Goal: Transaction & Acquisition: Purchase product/service

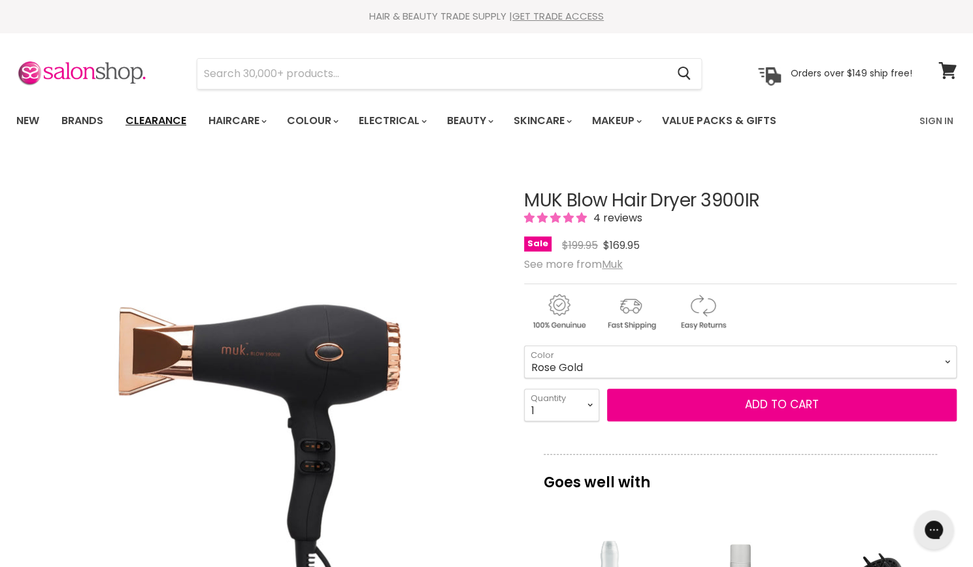
click at [170, 120] on link "Clearance" at bounding box center [156, 120] width 80 height 27
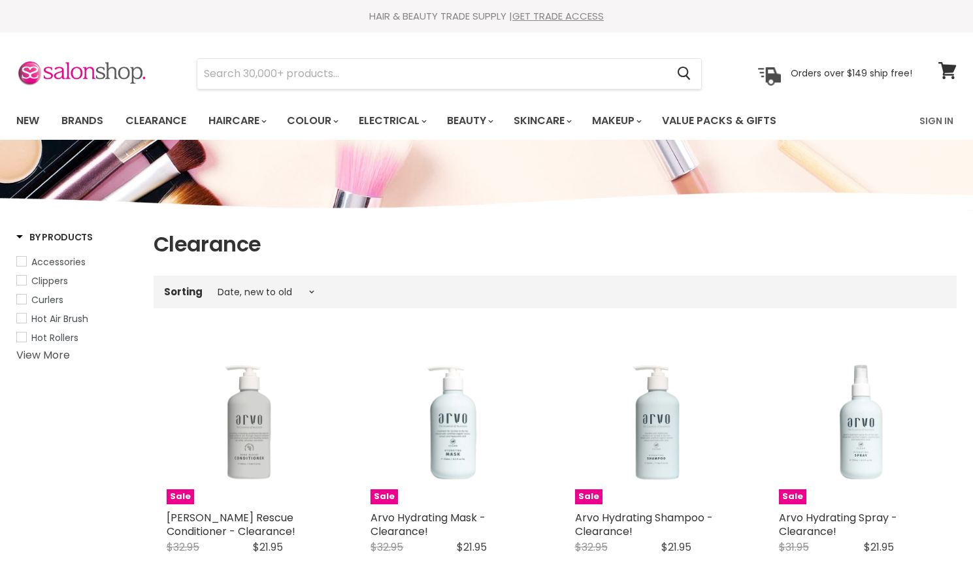
select select "created-descending"
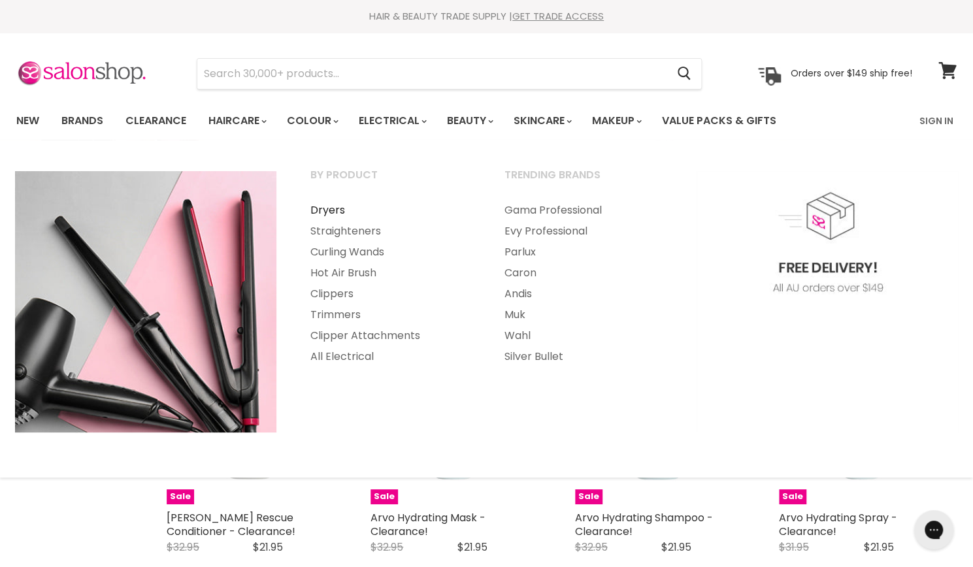
click at [337, 209] on link "Dryers" at bounding box center [390, 210] width 192 height 21
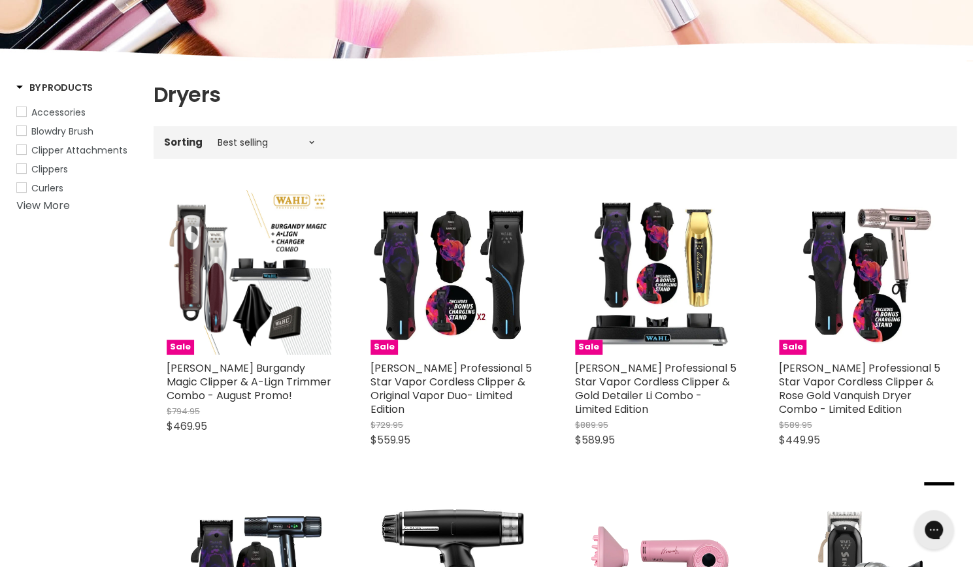
scroll to position [131, 0]
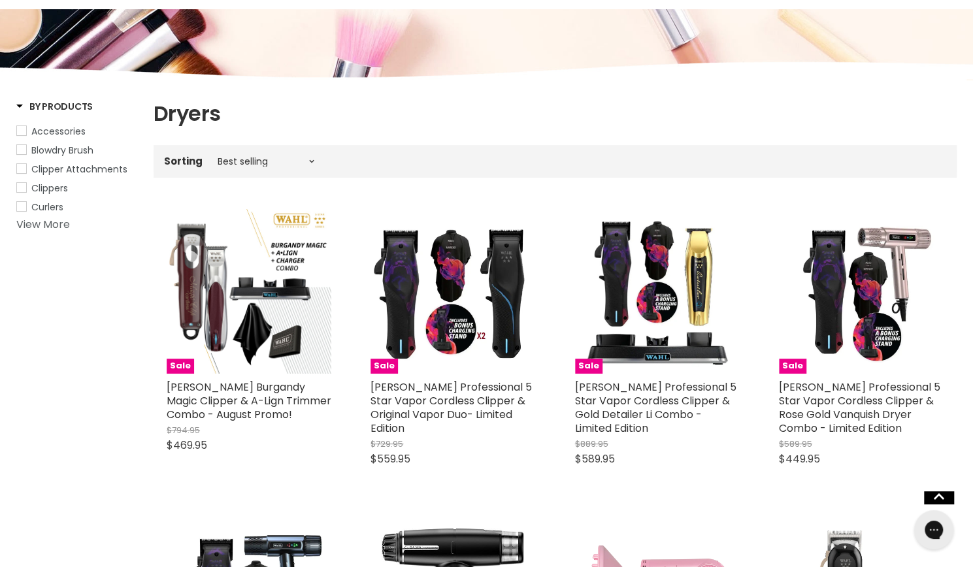
click at [44, 226] on link "View More" at bounding box center [43, 224] width 54 height 15
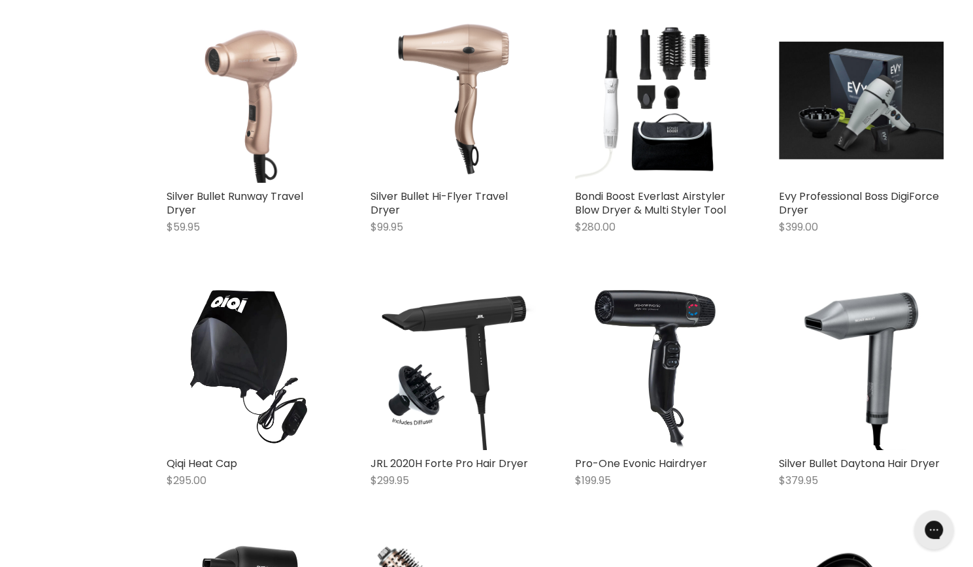
scroll to position [2811, 0]
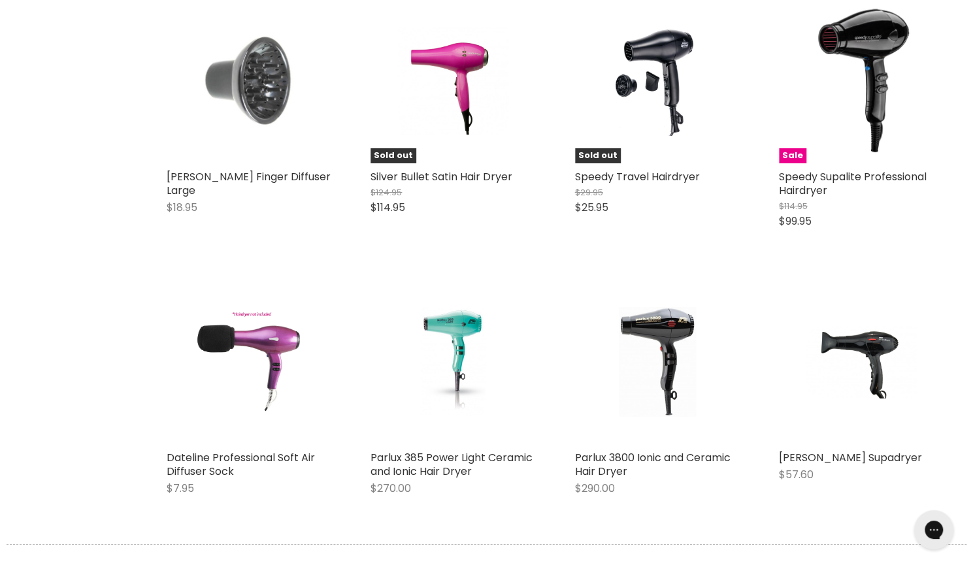
scroll to position [5557, 0]
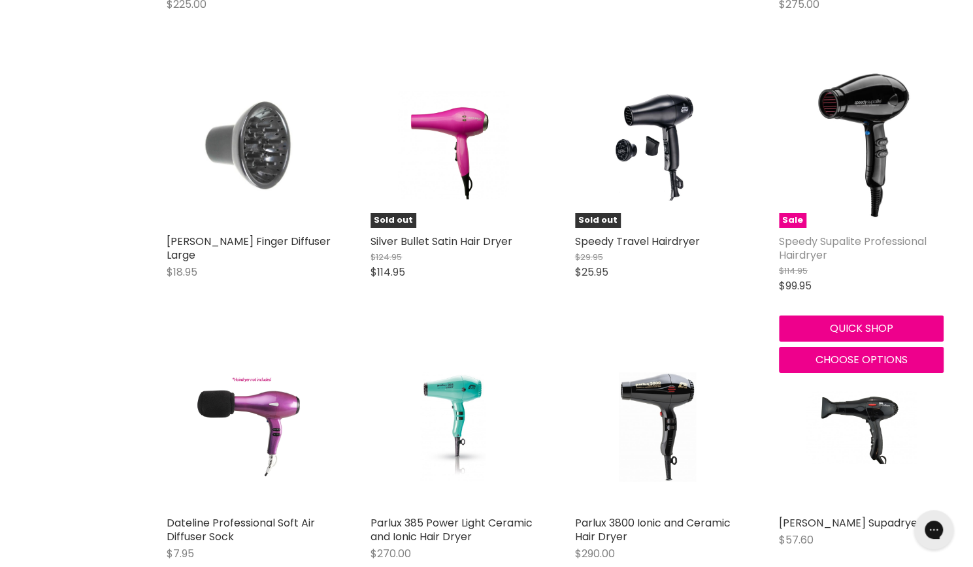
click at [866, 234] on link "Speedy Supalite Professional Hairdryer" at bounding box center [853, 248] width 148 height 29
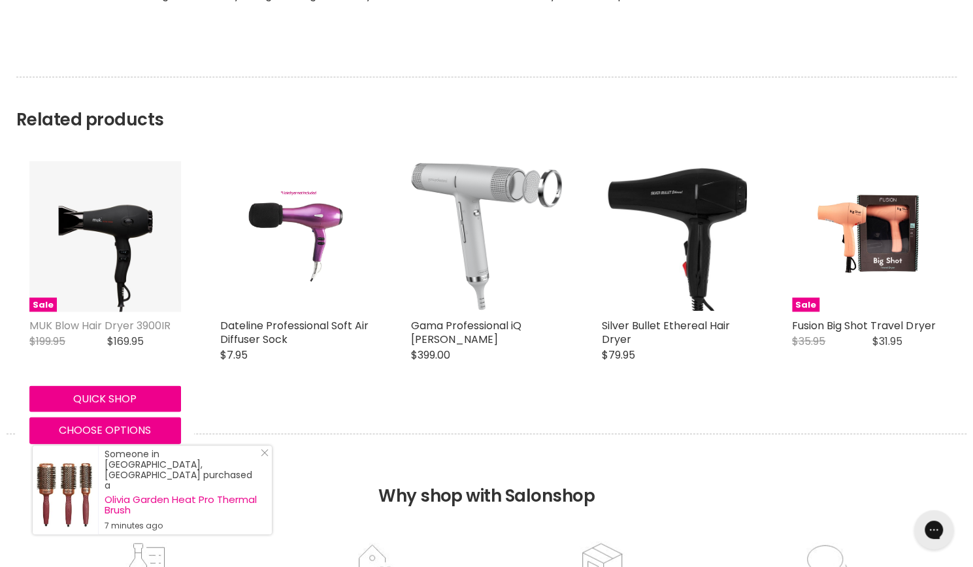
scroll to position [1438, 0]
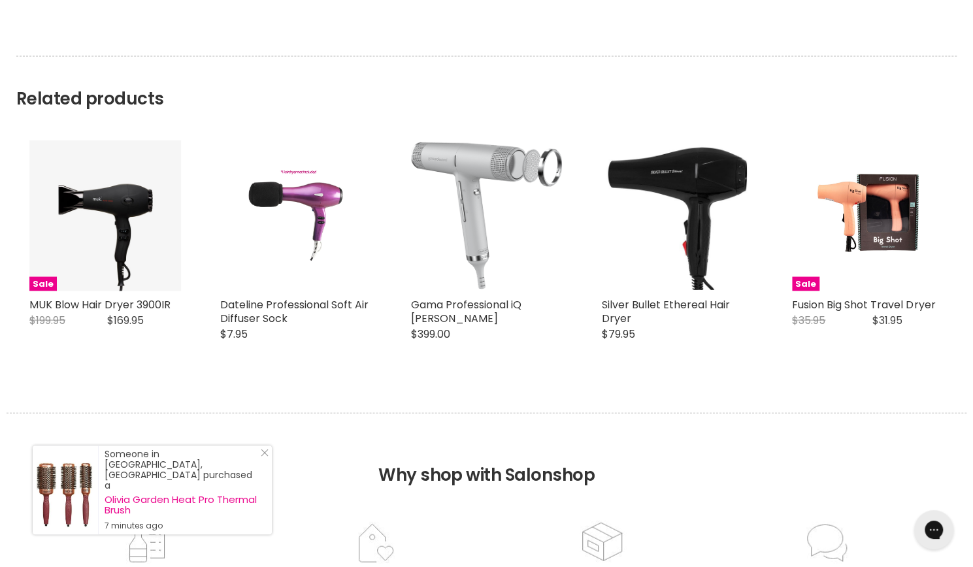
click at [99, 314] on div "Sale MUK Blow Hair Dryer 3900IR Muk Original Price $199.95 Current Price $169.9…" at bounding box center [105, 248] width 178 height 242
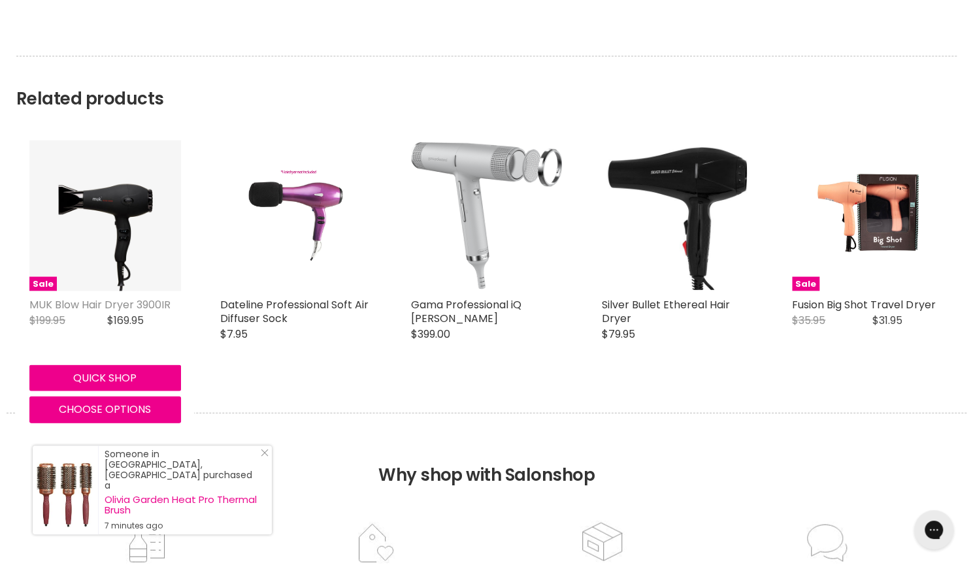
click at [119, 312] on link "MUK Blow Hair Dryer 3900IR" at bounding box center [99, 304] width 141 height 15
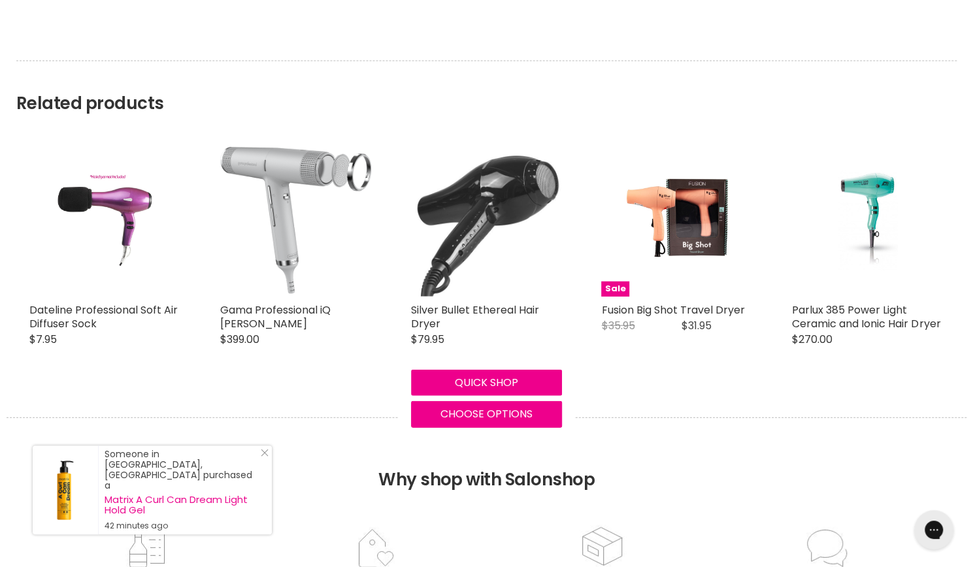
scroll to position [1765, 0]
